Goal: Find specific page/section: Find specific page/section

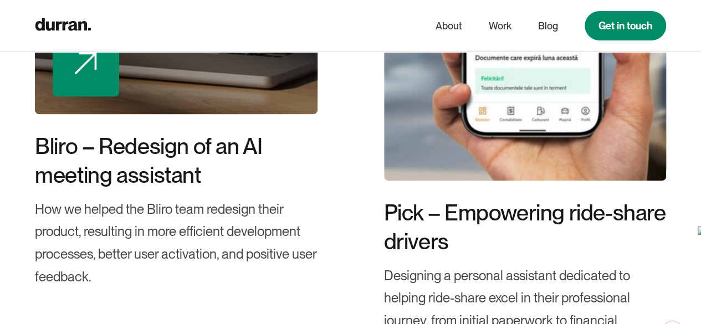
scroll to position [665, 0]
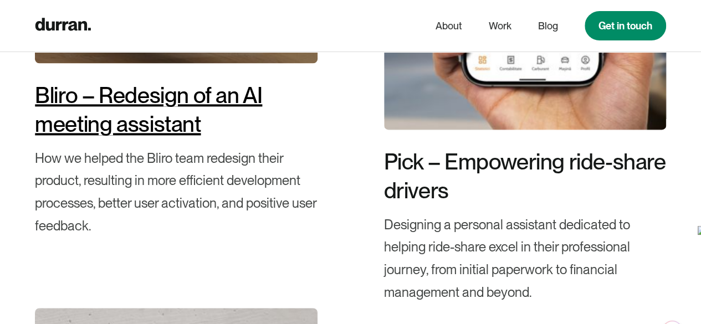
click at [143, 114] on div "Bliro – Redesign of an AI meeting assistant" at bounding box center [176, 110] width 282 height 58
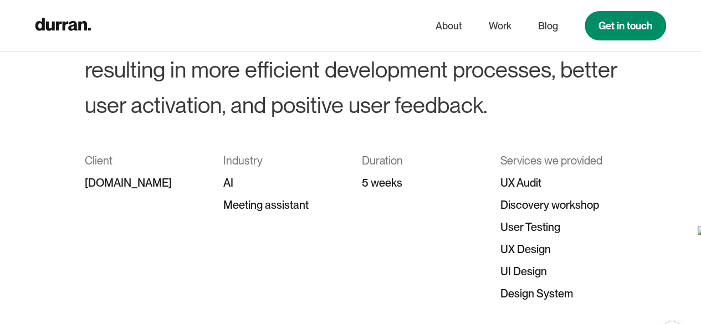
scroll to position [222, 0]
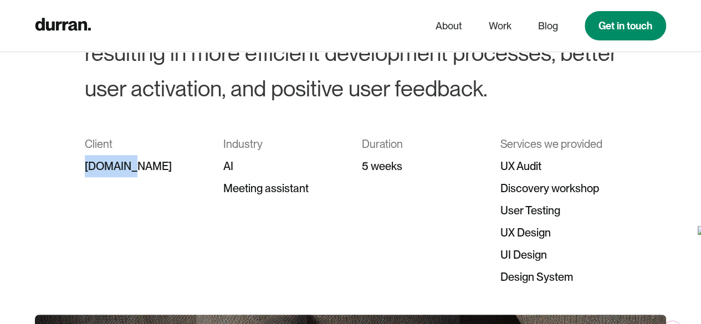
drag, startPoint x: 121, startPoint y: 169, endPoint x: 79, endPoint y: 169, distance: 41.5
click at [79, 168] on div "Bliro – Redesign of an AI meeting assistant How we helped the Bliro team redesi…" at bounding box center [350, 82] width 701 height 412
copy div "[DOMAIN_NAME]"
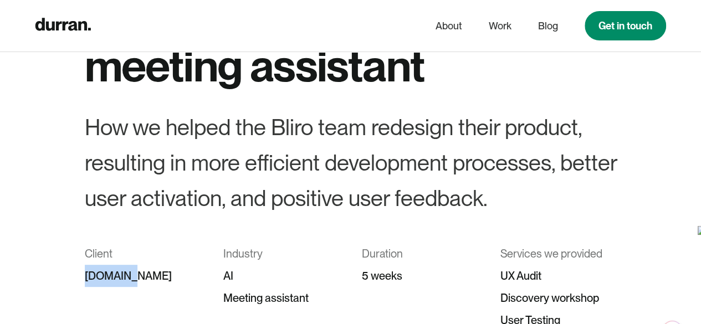
scroll to position [111, 0]
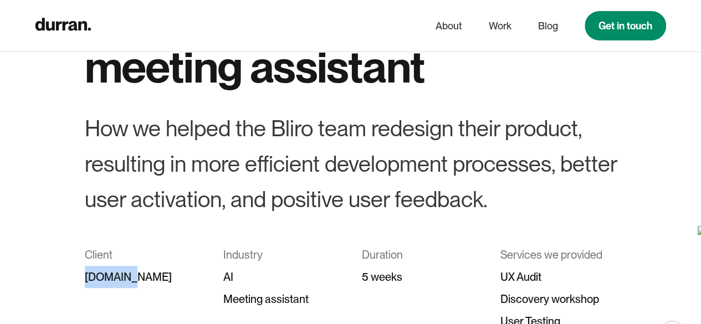
copy div "[DOMAIN_NAME]"
